Goal: Find specific page/section: Find specific page/section

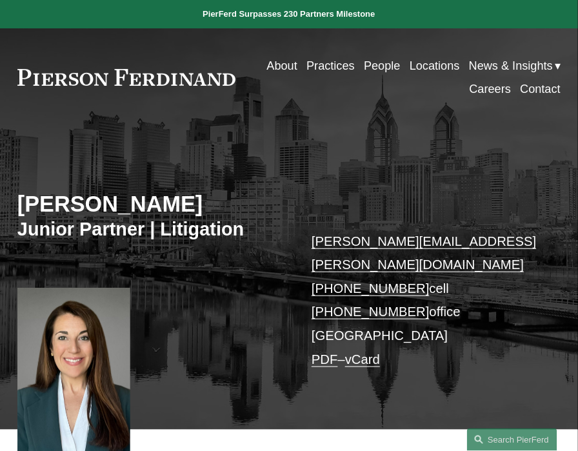
click at [102, 74] on link at bounding box center [126, 77] width 218 height 17
